Goal: Navigation & Orientation: Find specific page/section

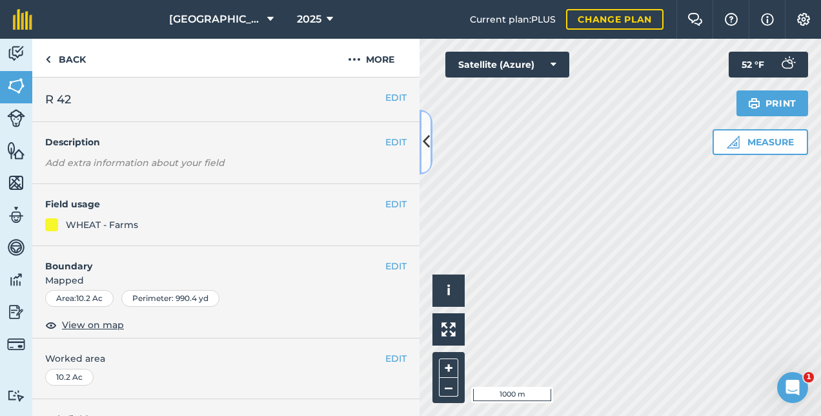
click at [427, 137] on icon at bounding box center [426, 141] width 7 height 23
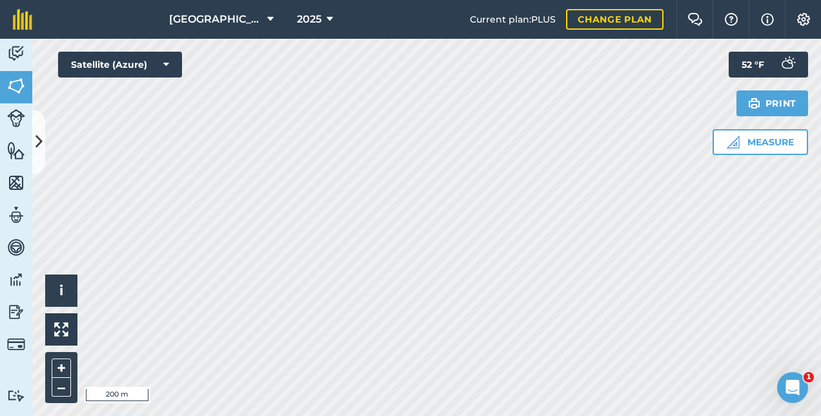
click at [292, 415] on html "North Farm 2025 Current plan : PLUS Change plan Farm Chat Help Info Settings No…" at bounding box center [410, 208] width 821 height 416
click at [35, 141] on button at bounding box center [38, 142] width 13 height 65
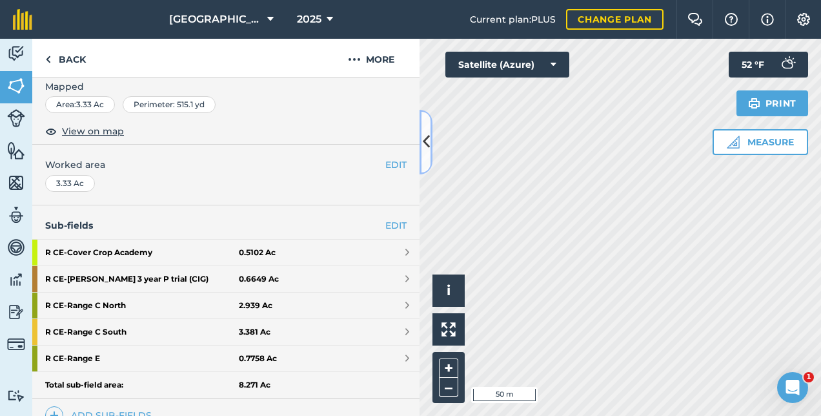
scroll to position [387, 0]
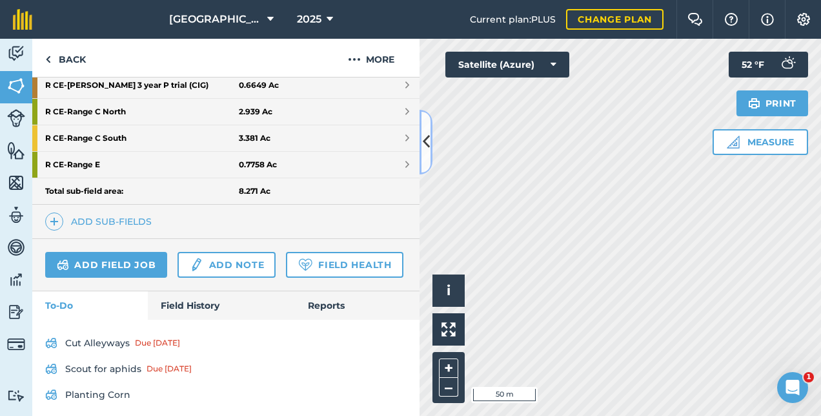
click at [427, 144] on icon at bounding box center [426, 141] width 7 height 23
